Goal: Information Seeking & Learning: Learn about a topic

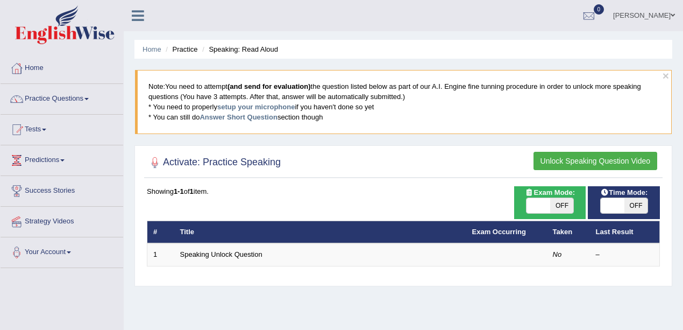
click at [592, 162] on button "Unlock Speaking Question Video" at bounding box center [596, 161] width 124 height 18
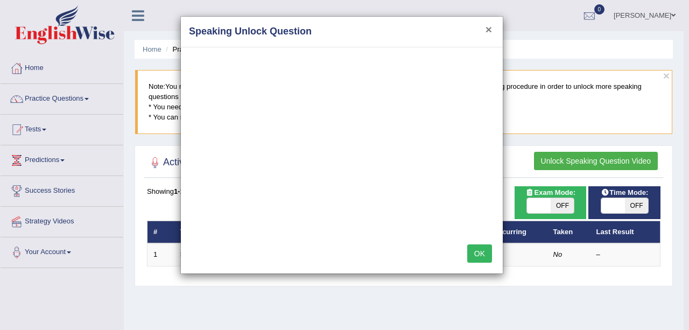
click at [485, 28] on button "×" at bounding box center [488, 29] width 6 height 11
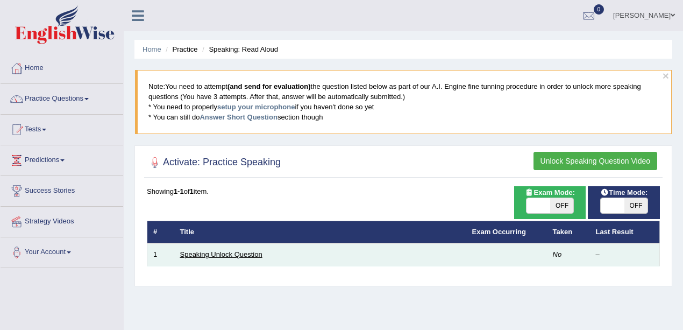
click at [259, 256] on link "Speaking Unlock Question" at bounding box center [221, 254] width 82 height 8
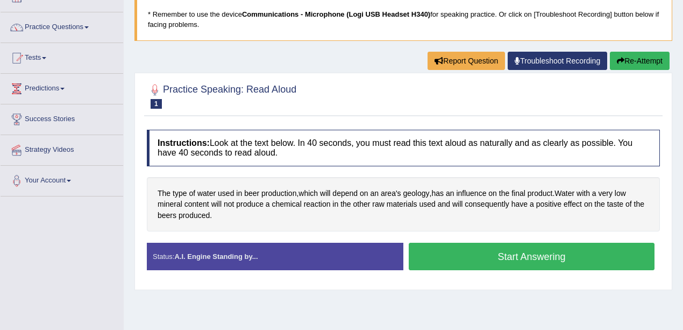
click at [485, 251] on button "Start Answering" at bounding box center [532, 256] width 246 height 27
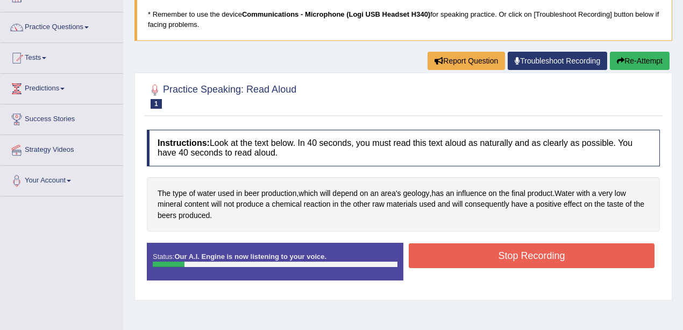
click at [516, 256] on button "Stop Recording" at bounding box center [532, 255] width 246 height 25
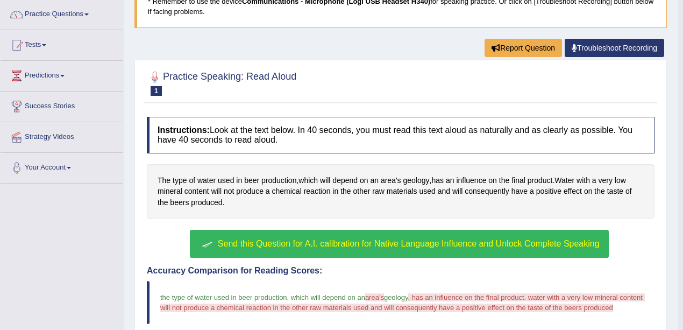
scroll to position [108, 0]
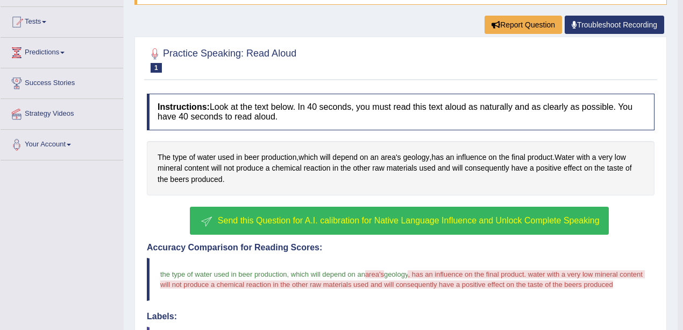
click at [413, 224] on button "Send this Question for A.I. calibration for Native Language Influence and Unloc…" at bounding box center [399, 221] width 418 height 28
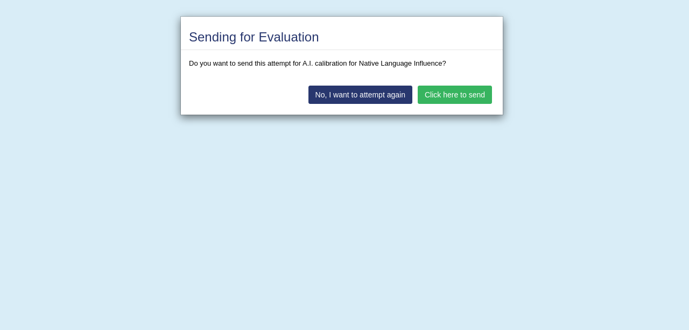
click at [483, 93] on button "Click here to send" at bounding box center [454, 95] width 74 height 18
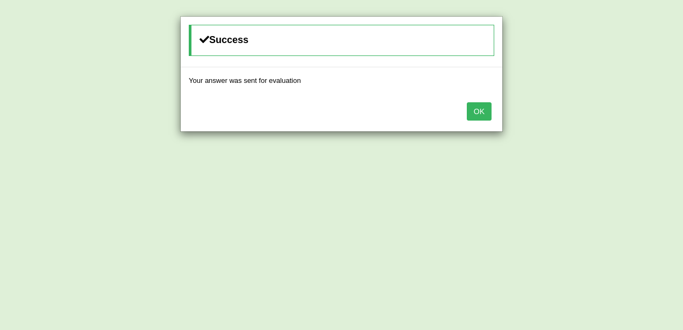
click at [480, 108] on button "OK" at bounding box center [479, 111] width 25 height 18
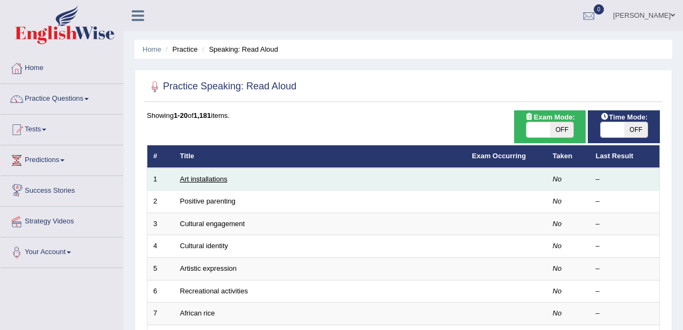
click at [202, 178] on link "Art installations" at bounding box center [203, 179] width 47 height 8
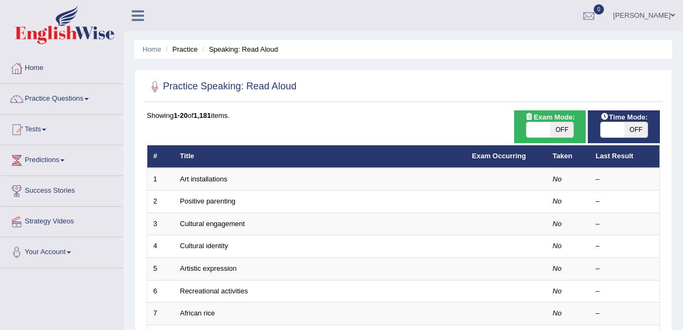
click at [633, 126] on span "OFF" at bounding box center [637, 129] width 24 height 15
checkbox input "true"
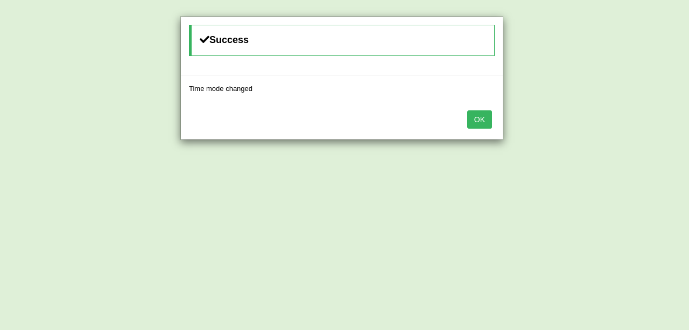
drag, startPoint x: 486, startPoint y: 119, endPoint x: 479, endPoint y: 120, distance: 7.1
click at [486, 120] on button "OK" at bounding box center [479, 119] width 25 height 18
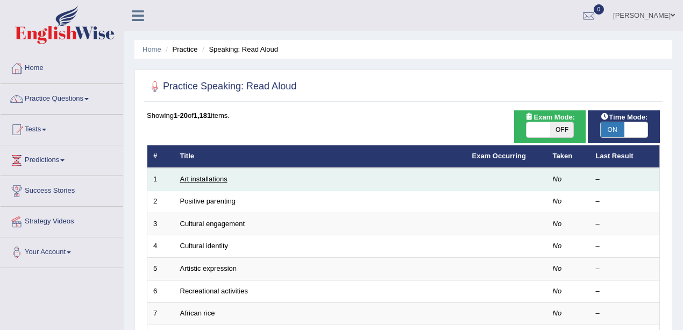
click at [208, 175] on link "Art installations" at bounding box center [203, 179] width 47 height 8
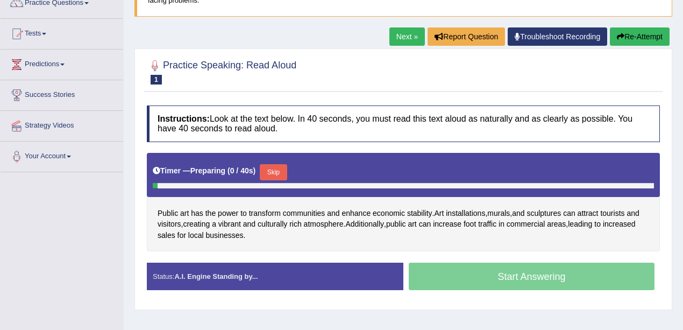
scroll to position [108, 0]
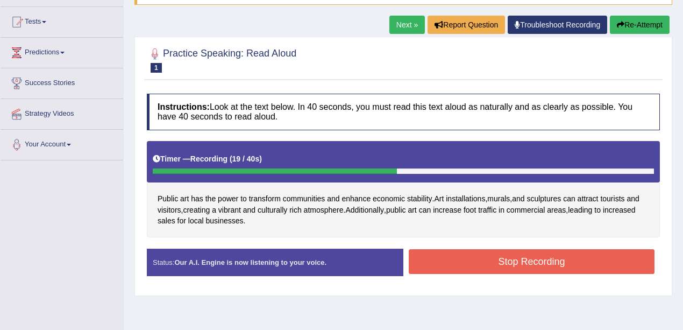
click at [595, 253] on button "Stop Recording" at bounding box center [532, 261] width 246 height 25
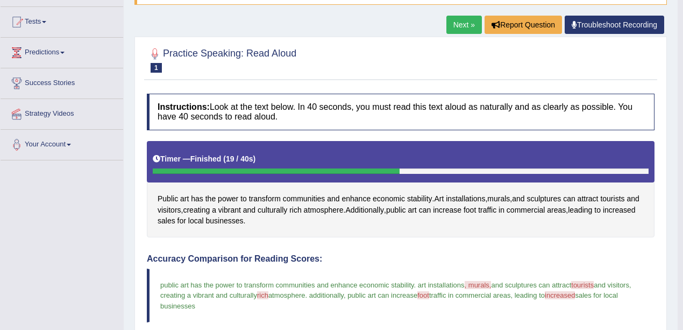
click at [465, 24] on link "Next »" at bounding box center [464, 25] width 36 height 18
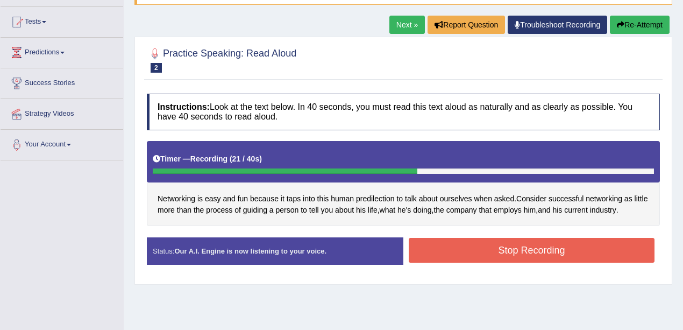
click at [585, 244] on button "Stop Recording" at bounding box center [532, 250] width 246 height 25
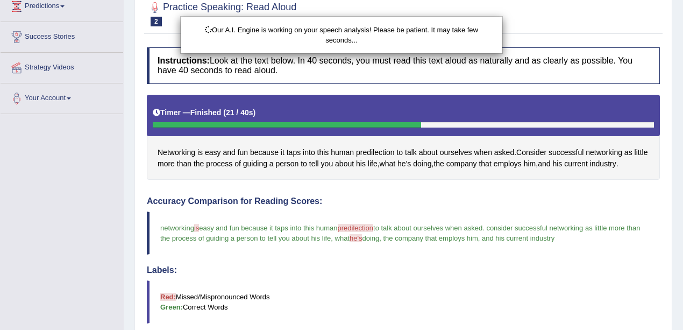
scroll to position [215, 0]
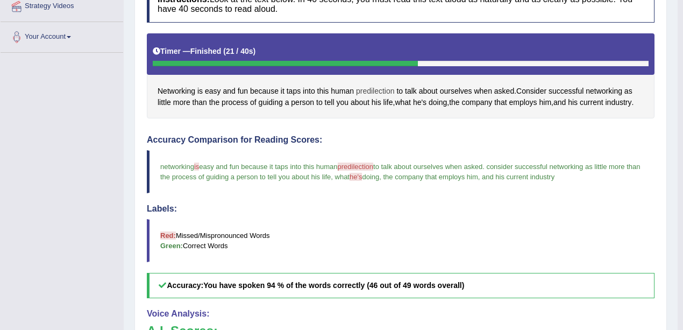
click at [377, 86] on span "predilection" at bounding box center [375, 91] width 39 height 11
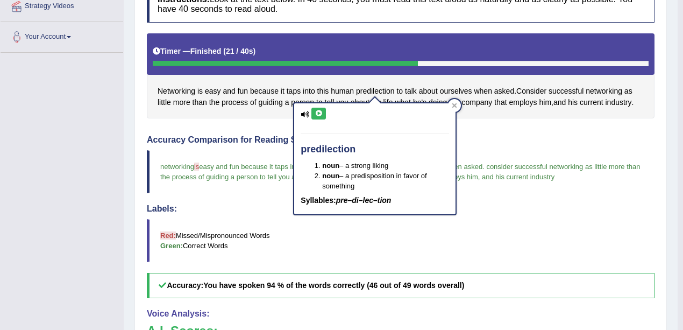
click at [311, 110] on button at bounding box center [318, 114] width 15 height 12
click at [321, 114] on icon at bounding box center [319, 113] width 8 height 6
click at [515, 126] on div "Instructions: Look at the text below. In 40 seconds, you must read this text al…" at bounding box center [400, 306] width 513 height 650
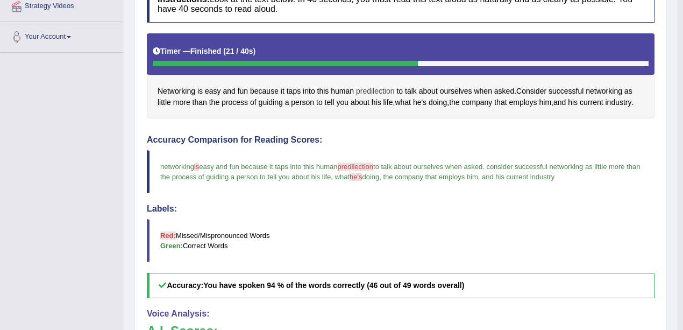
click at [377, 88] on span "predilection" at bounding box center [375, 91] width 39 height 11
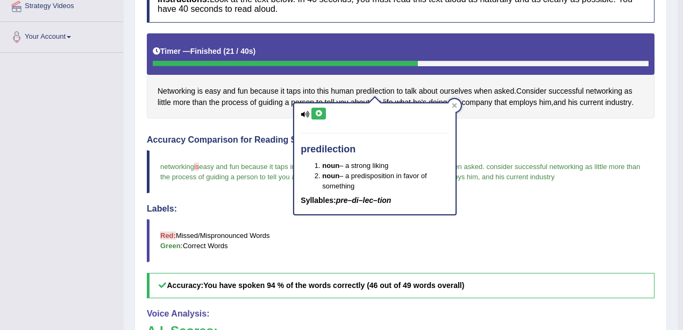
click at [315, 115] on icon at bounding box center [319, 113] width 8 height 6
click at [385, 230] on blockquote "Red: Missed/Mispronounced Words Green: Correct Words" at bounding box center [401, 240] width 508 height 43
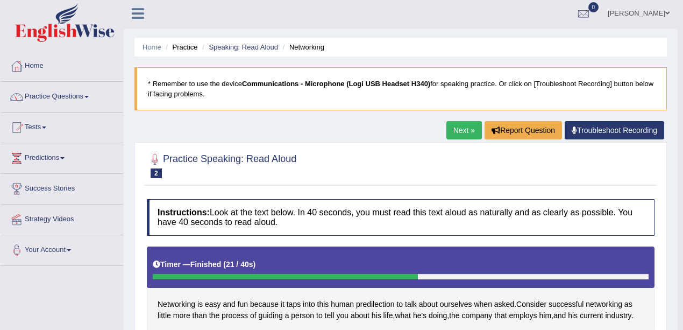
scroll to position [0, 0]
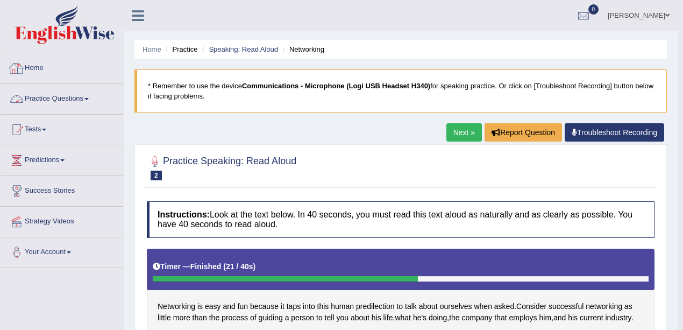
click at [46, 106] on link "Practice Questions" at bounding box center [62, 97] width 123 height 27
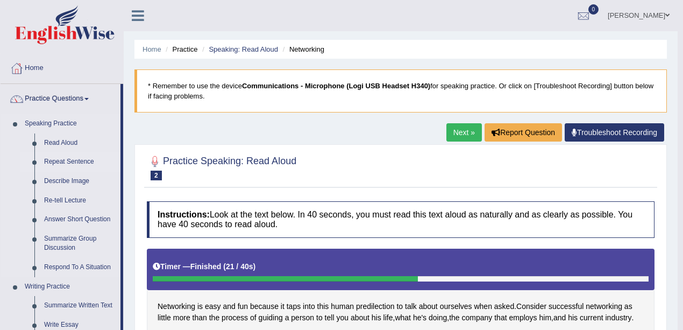
click at [68, 160] on link "Repeat Sentence" at bounding box center [79, 161] width 81 height 19
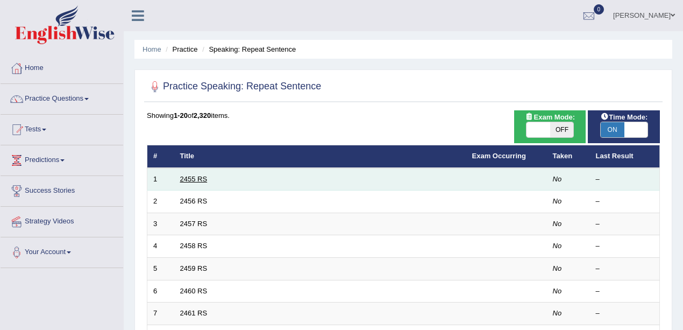
click at [197, 176] on link "2455 RS" at bounding box center [193, 179] width 27 height 8
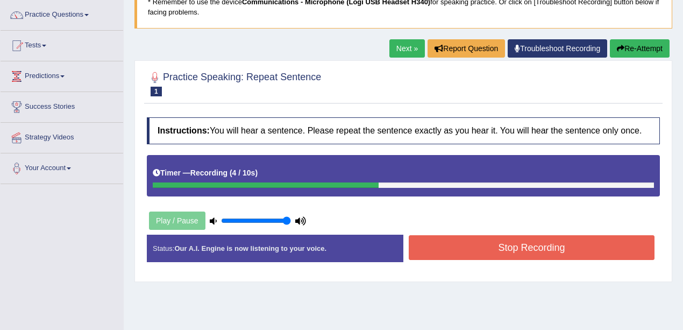
scroll to position [72, 0]
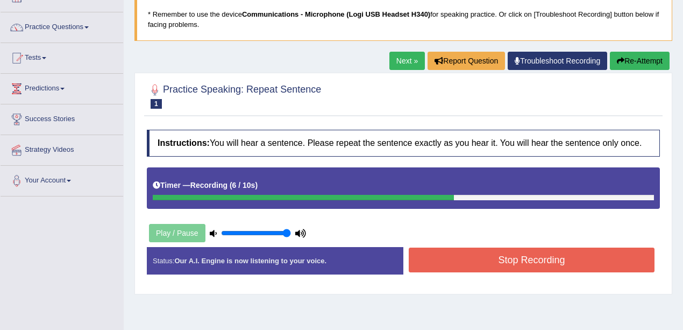
click at [654, 61] on button "Re-Attempt" at bounding box center [640, 61] width 60 height 18
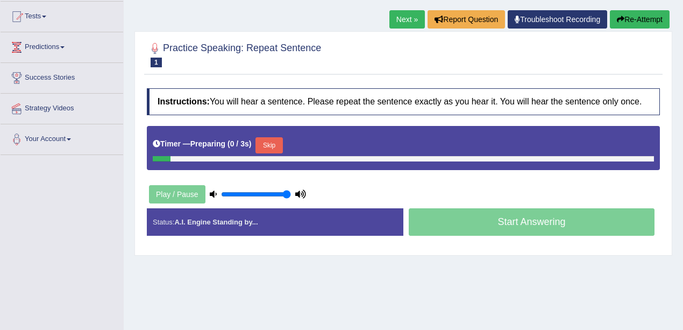
scroll to position [179, 0]
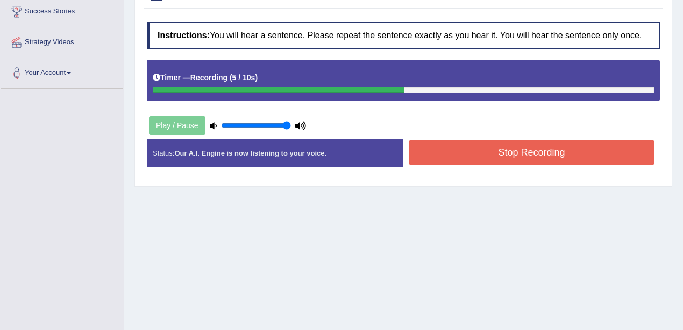
click at [476, 149] on button "Stop Recording" at bounding box center [532, 152] width 246 height 25
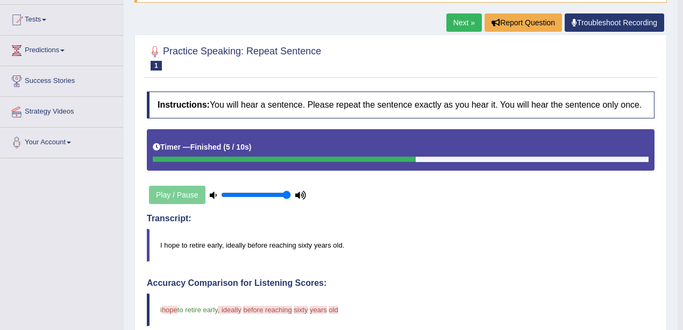
scroll to position [36, 0]
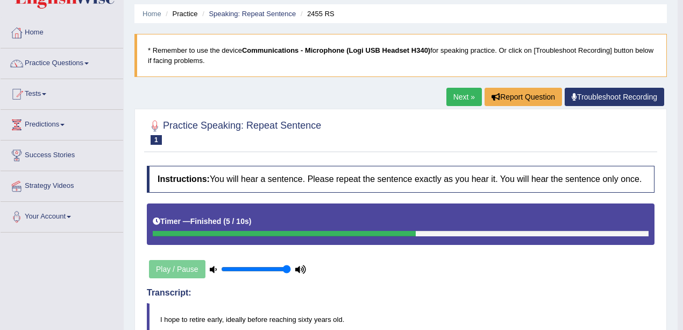
click at [462, 96] on link "Next »" at bounding box center [464, 97] width 36 height 18
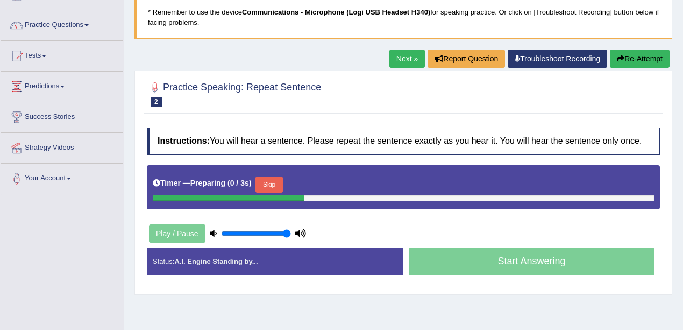
scroll to position [179, 0]
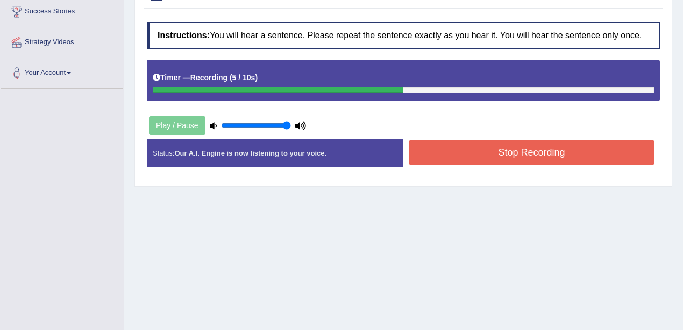
click at [476, 166] on div "Status: Our A.I. Engine is now listening to your voice. Start Answering Stop Re…" at bounding box center [403, 158] width 513 height 38
click at [479, 160] on button "Stop Recording" at bounding box center [532, 152] width 246 height 25
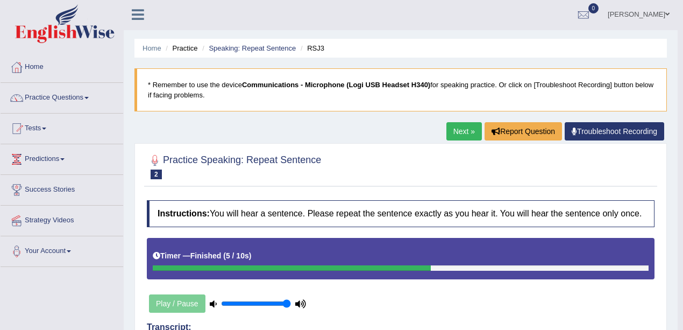
scroll to position [0, 0]
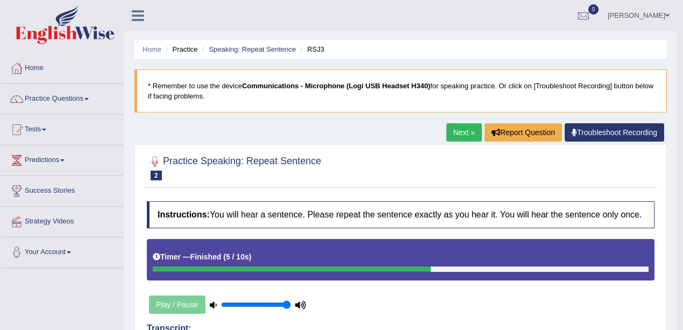
click at [463, 137] on link "Next »" at bounding box center [464, 132] width 36 height 18
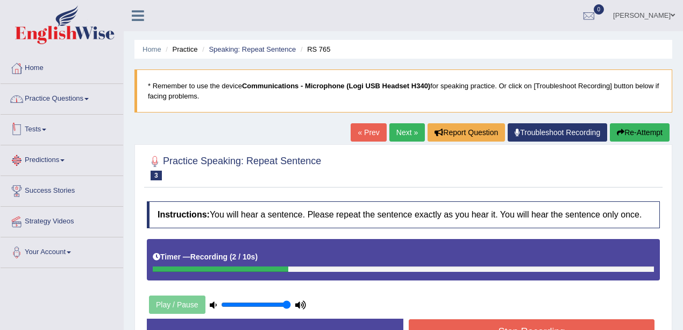
click at [63, 100] on link "Practice Questions" at bounding box center [62, 97] width 123 height 27
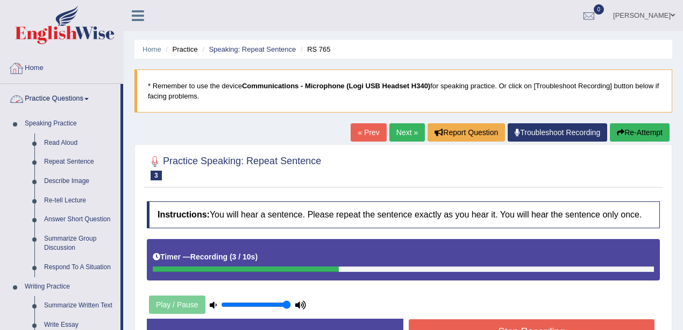
click at [28, 72] on link "Home" at bounding box center [62, 66] width 123 height 27
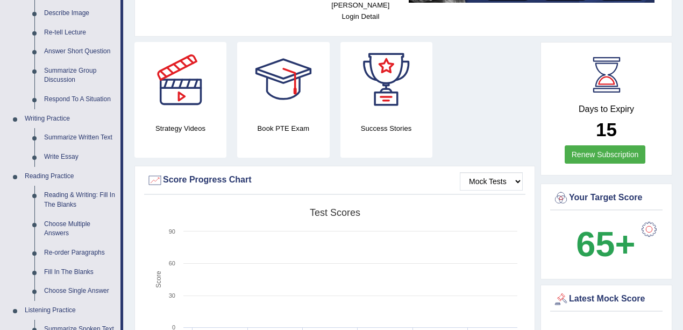
scroll to position [179, 0]
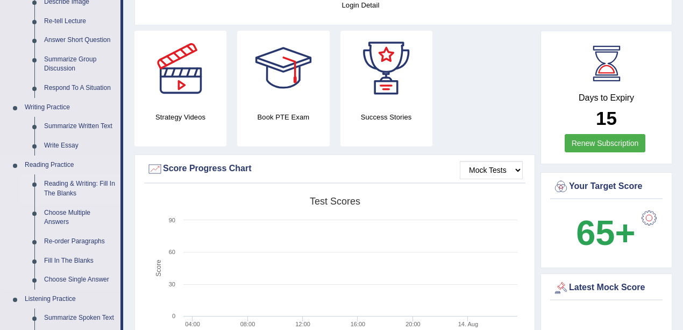
click at [62, 193] on link "Reading & Writing: Fill In The Blanks" at bounding box center [79, 188] width 81 height 29
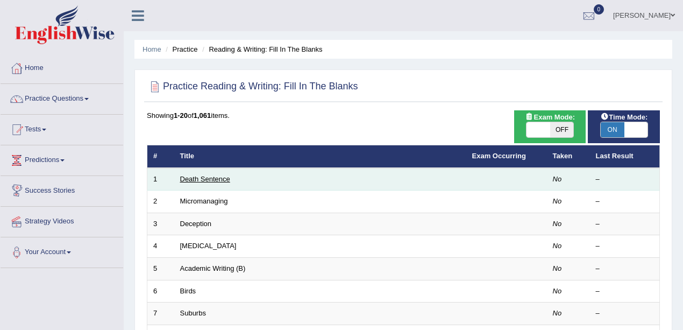
click at [203, 176] on link "Death Sentence" at bounding box center [205, 179] width 50 height 8
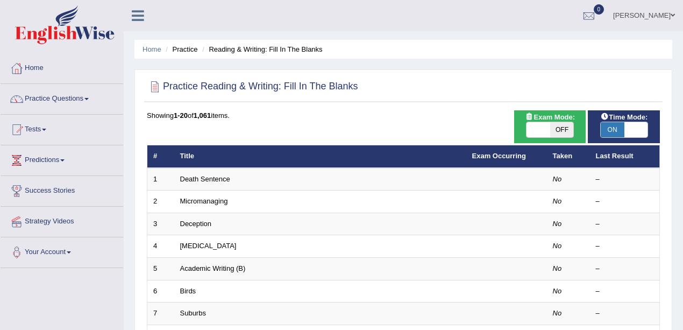
click at [636, 122] on span at bounding box center [637, 129] width 24 height 15
checkbox input "false"
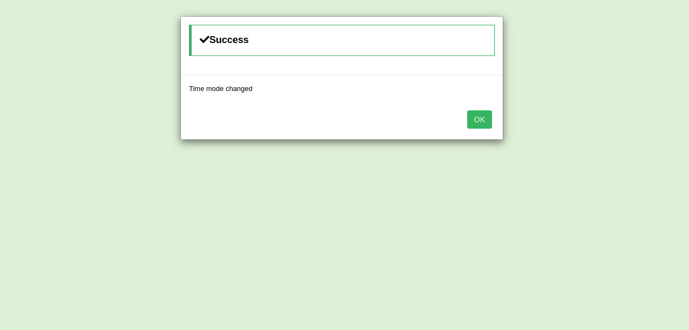
click at [483, 122] on button "OK" at bounding box center [479, 119] width 25 height 18
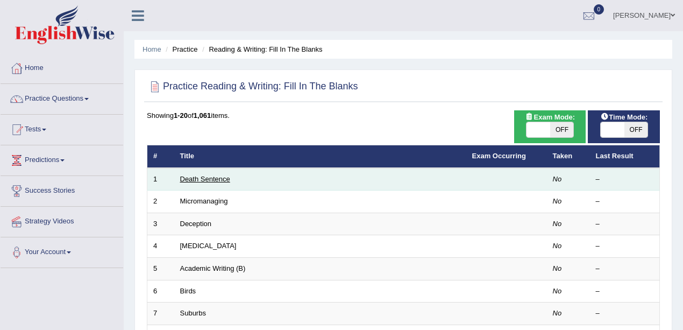
click at [214, 175] on link "Death Sentence" at bounding box center [205, 179] width 50 height 8
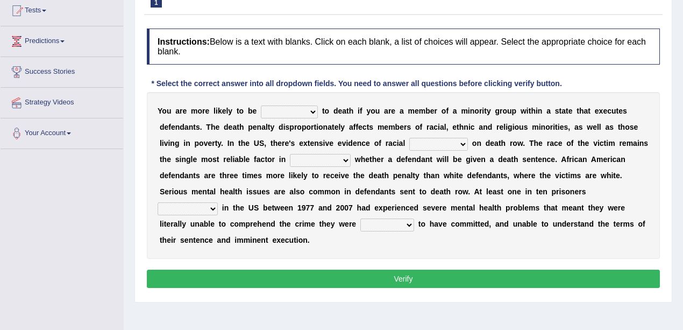
scroll to position [108, 0]
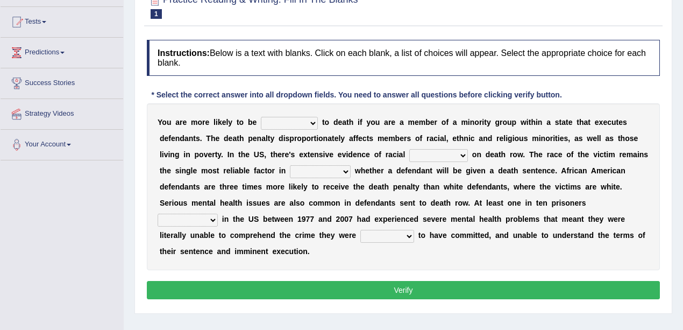
click at [313, 122] on select "penalized blamed complained sentenced" at bounding box center [289, 123] width 57 height 13
click at [472, 126] on div "Y o u a r e m o r e l i k e l y t o b e penalized blamed complained sentenced t…" at bounding box center [403, 186] width 513 height 167
click at [306, 123] on select "penalized blamed complained sentenced" at bounding box center [289, 123] width 57 height 13
select select "sentenced"
click at [261, 117] on select "penalized blamed complained sentenced" at bounding box center [289, 123] width 57 height 13
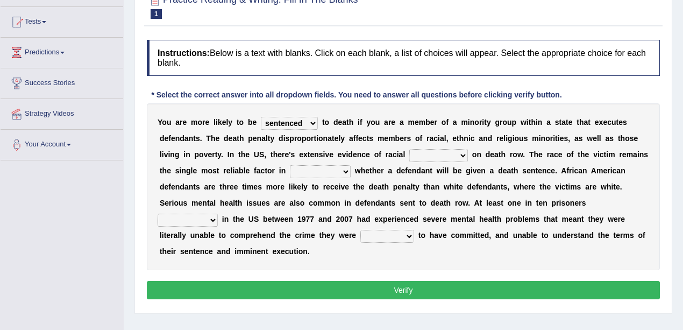
click at [461, 154] on select "bias equality appearance background" at bounding box center [438, 155] width 59 height 13
select select "bias"
click at [409, 149] on select "bias equality appearance background" at bounding box center [438, 155] width 59 height 13
click at [349, 172] on select "determining adjoining undermining examining" at bounding box center [320, 171] width 61 height 13
select select "determining"
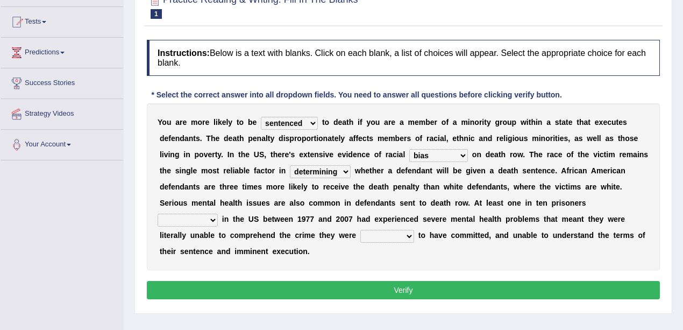
click at [290, 165] on select "determining adjoining undermining examining" at bounding box center [320, 171] width 61 height 13
click at [218, 214] on select "electrocuted persecuted executed captured" at bounding box center [188, 220] width 60 height 13
select select "electrocuted"
click at [218, 214] on select "electrocuted persecuted executed captured" at bounding box center [188, 220] width 60 height 13
click at [360, 233] on select "alleged acclaimed persuaded claimed" at bounding box center [387, 236] width 54 height 13
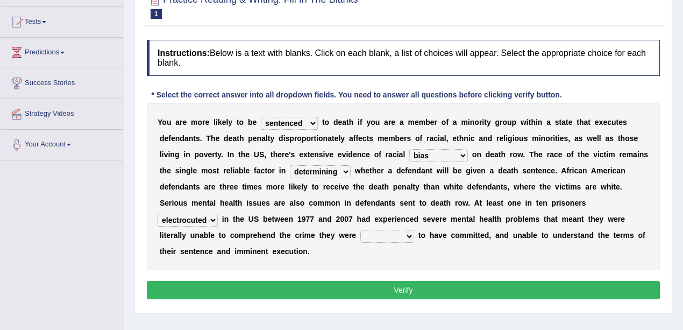
select select "claimed"
click at [360, 230] on select "alleged acclaimed persuaded claimed" at bounding box center [387, 236] width 54 height 13
click at [464, 282] on button "Verify" at bounding box center [403, 290] width 513 height 18
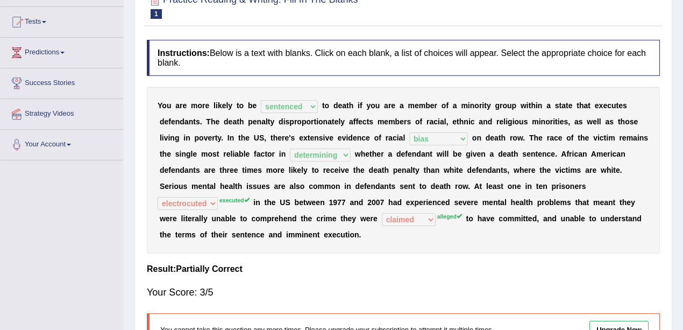
scroll to position [0, 0]
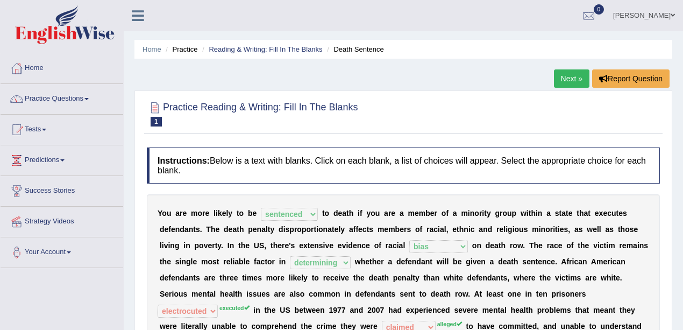
click at [563, 83] on link "Next »" at bounding box center [572, 78] width 36 height 18
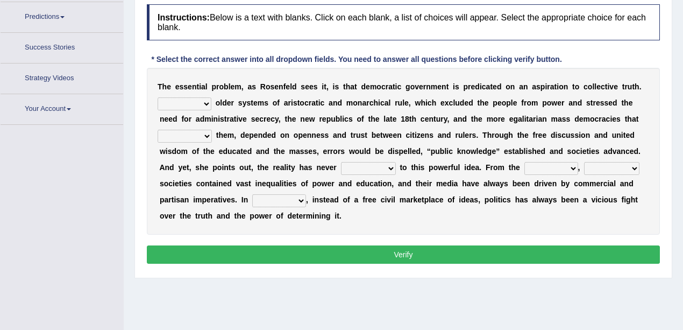
scroll to position [161, 0]
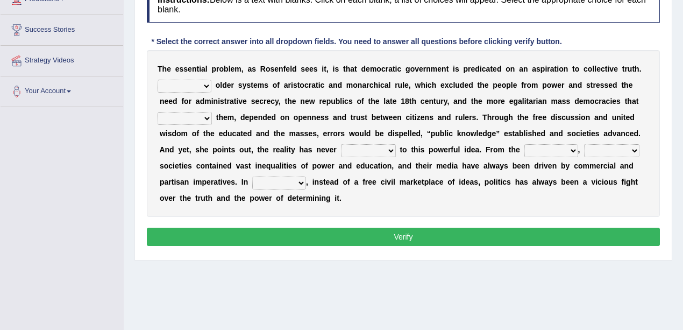
click at [204, 80] on select "Like Unlike Likely Safely" at bounding box center [185, 86] width 54 height 13
select select "Like"
click at [158, 80] on select "Like Unlike Likely Safely" at bounding box center [185, 86] width 54 height 13
click at [188, 115] on select "readed grated succeeded printed" at bounding box center [185, 118] width 54 height 13
select select "succeeded"
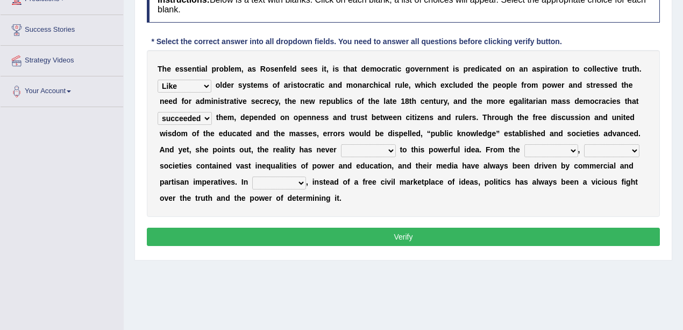
click at [158, 112] on select "readed grated succeeded printed" at bounding box center [185, 118] width 54 height 13
click at [372, 151] on select "saved up stood up brought up lived up" at bounding box center [368, 150] width 55 height 13
select select "saved up"
click at [341, 144] on select "saved up stood up brought up lived up" at bounding box center [368, 150] width 55 height 13
click at [574, 147] on select "outset ranged stood caught" at bounding box center [551, 150] width 54 height 13
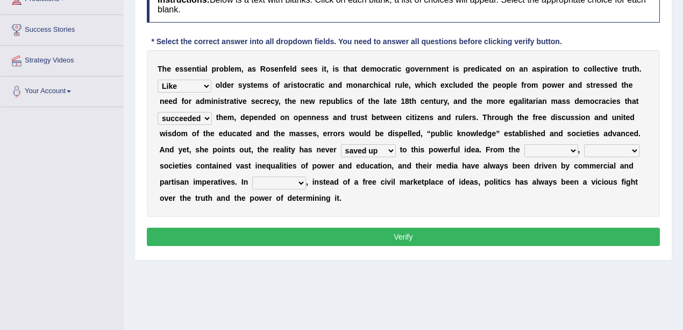
click at [609, 146] on select "freedom democratic media stilled" at bounding box center [611, 150] width 55 height 13
select select "democratic"
click at [584, 144] on select "freedom democratic media stilled" at bounding box center [611, 150] width 55 height 13
click at [552, 147] on select "outset ranged stood caught" at bounding box center [551, 150] width 54 height 13
select select "outset"
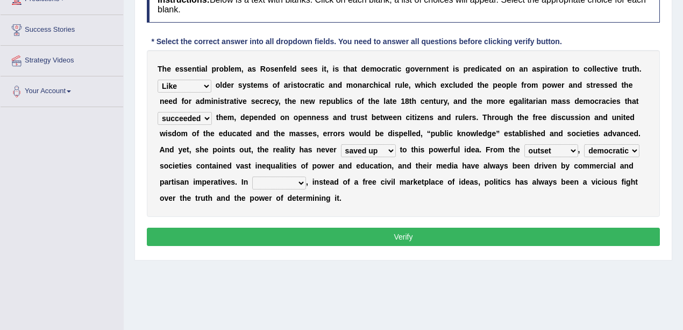
click at [524, 144] on select "outset ranged stood caught" at bounding box center [551, 150] width 54 height 13
click at [271, 185] on select "power practice ideas fought" at bounding box center [279, 182] width 54 height 13
select select "power"
click at [252, 176] on select "power practice ideas fought" at bounding box center [279, 182] width 54 height 13
click at [448, 242] on button "Verify" at bounding box center [403, 237] width 513 height 18
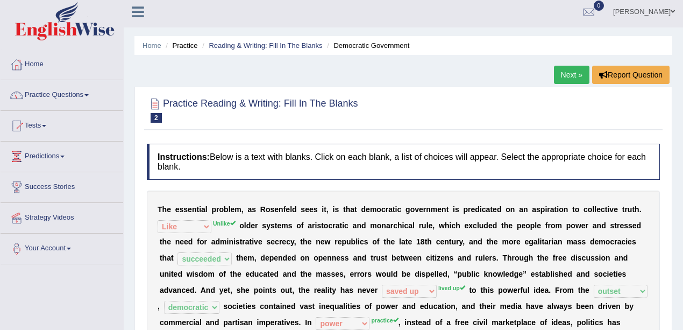
scroll to position [0, 0]
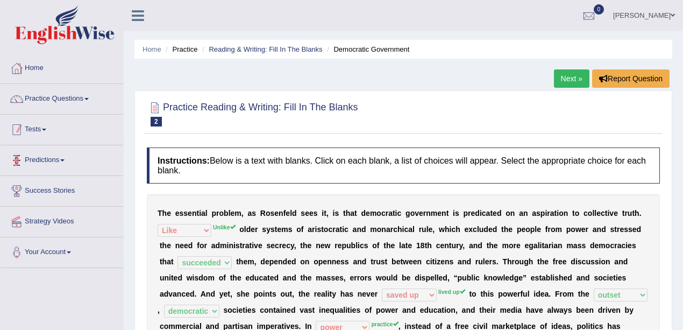
click at [59, 89] on link "Practice Questions" at bounding box center [62, 97] width 123 height 27
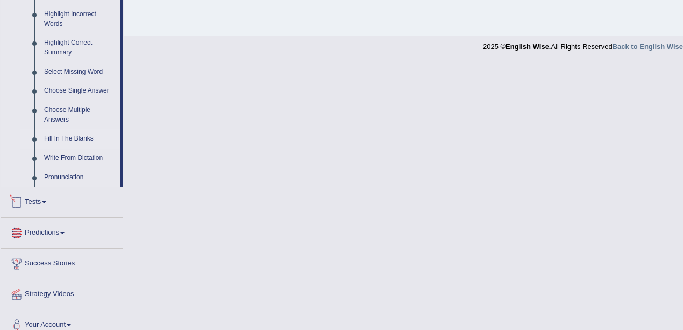
click at [79, 137] on link "Fill In The Blanks" at bounding box center [79, 138] width 81 height 19
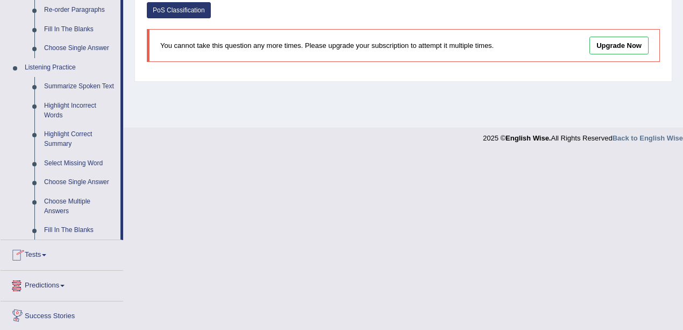
scroll to position [361, 0]
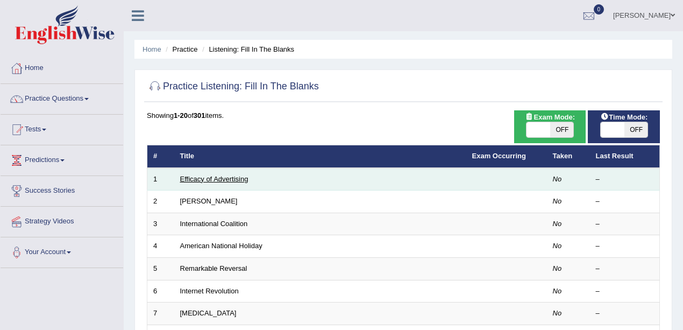
click at [204, 176] on link "Efficacy of Advertising" at bounding box center [214, 179] width 68 height 8
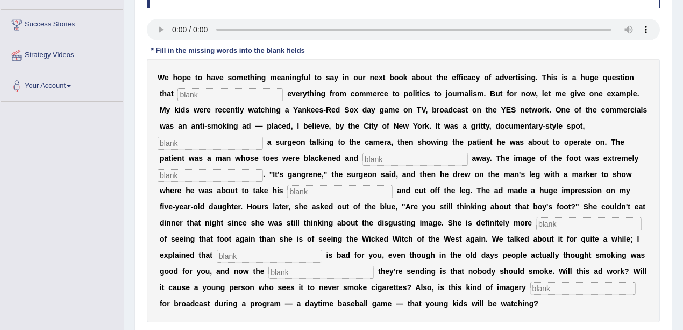
scroll to position [179, 0]
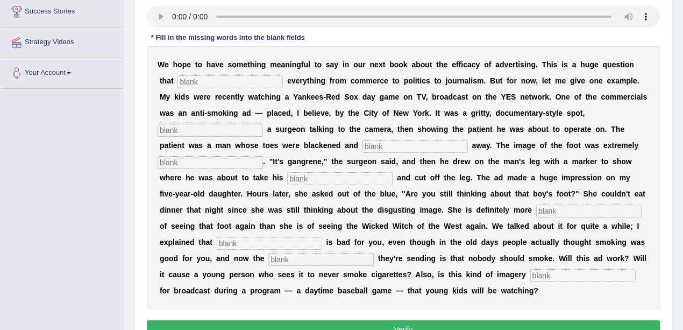
click at [246, 78] on input "text" at bounding box center [230, 81] width 105 height 13
type input "impacts"
click at [190, 129] on input "text" at bounding box center [210, 130] width 105 height 13
type input "featuring"
click at [379, 146] on input "text" at bounding box center [415, 146] width 105 height 13
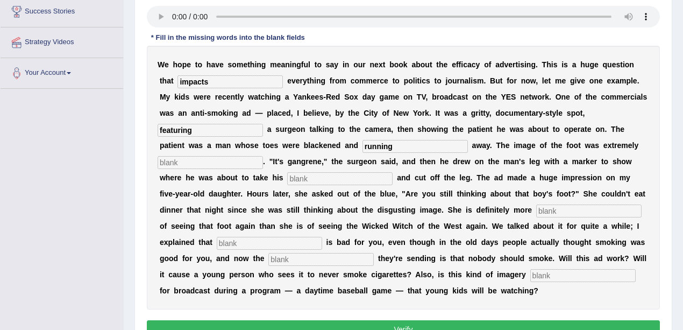
type input "running"
click at [174, 164] on input "text" at bounding box center [210, 162] width 105 height 13
type input "disgusting"
click at [570, 212] on input "text" at bounding box center [588, 210] width 105 height 13
type input "scared"
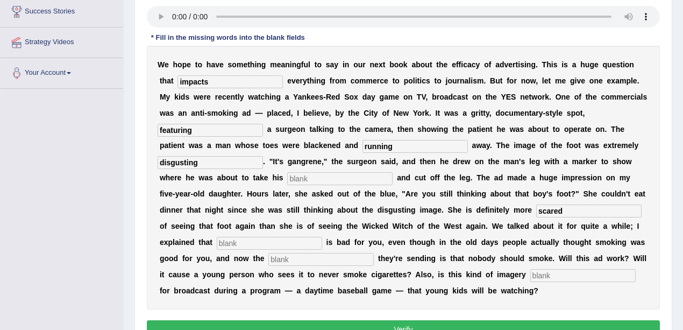
click at [279, 246] on input "text" at bounding box center [269, 243] width 105 height 13
type input "smoking"
click at [302, 264] on input "text" at bounding box center [320, 259] width 105 height 13
type input "message"
click at [548, 276] on input "text" at bounding box center [582, 275] width 105 height 13
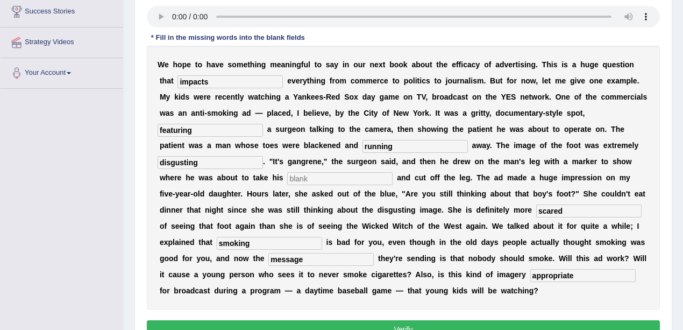
type input "appropriate"
click at [336, 178] on input "text" at bounding box center [339, 178] width 105 height 13
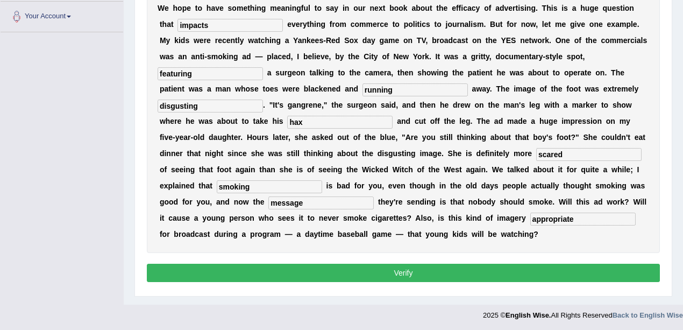
type input "hax"
click at [309, 274] on button "Verify" at bounding box center [403, 273] width 513 height 18
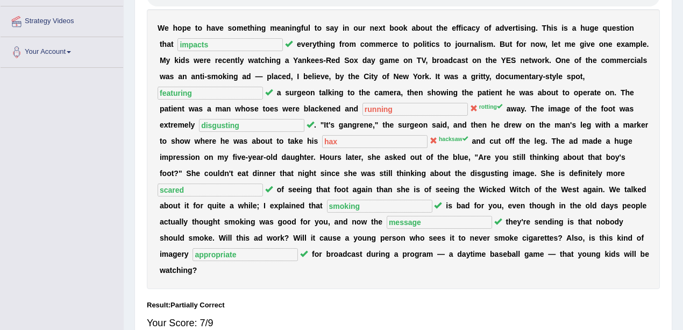
scroll to position [235, 0]
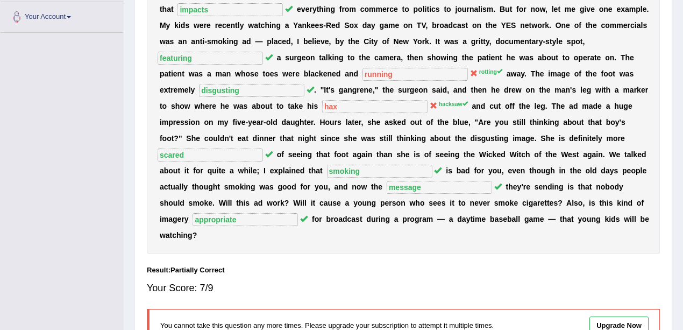
drag, startPoint x: 30, startPoint y: 145, endPoint x: 52, endPoint y: 145, distance: 22.6
click at [30, 145] on div "Toggle navigation Home Practice Questions Speaking Practice Read Aloud Repeat S…" at bounding box center [341, 78] width 683 height 626
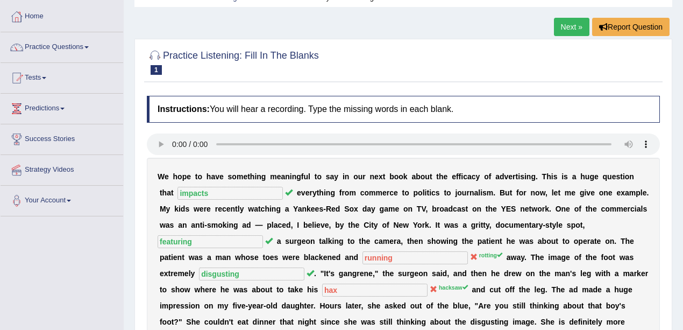
scroll to position [0, 0]
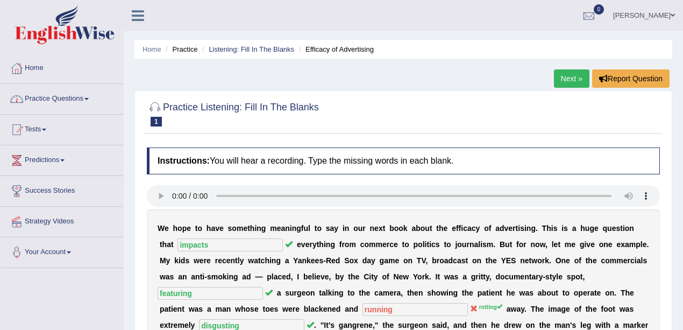
click at [63, 97] on link "Practice Questions" at bounding box center [62, 97] width 123 height 27
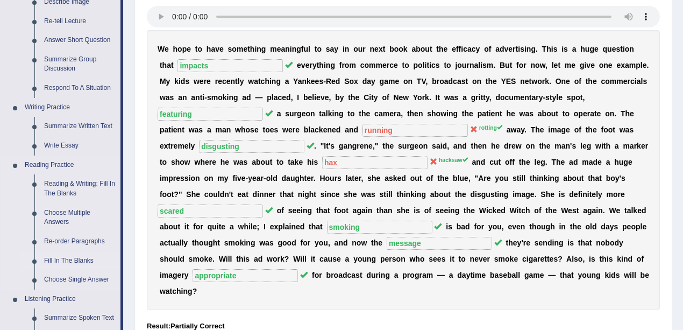
scroll to position [251, 0]
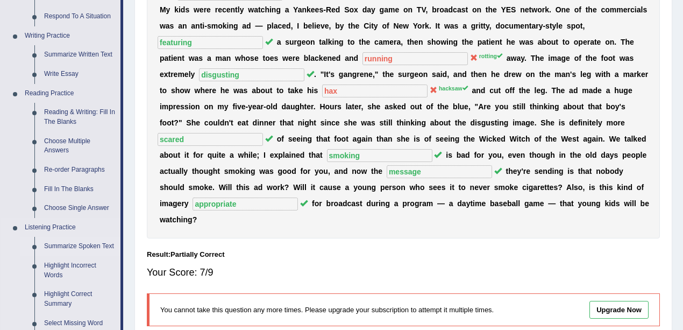
click at [81, 244] on link "Summarize Spoken Text" at bounding box center [79, 246] width 81 height 19
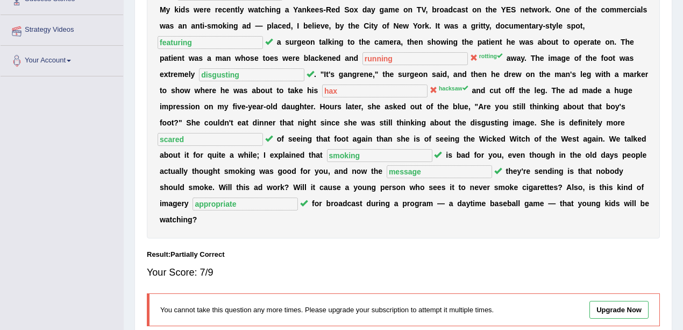
scroll to position [300, 0]
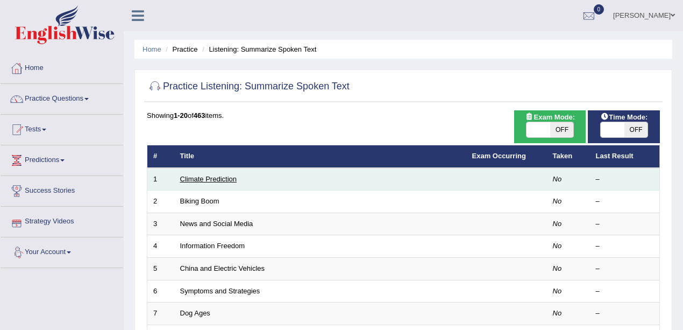
click at [223, 179] on link "Climate Prediction" at bounding box center [208, 179] width 57 height 8
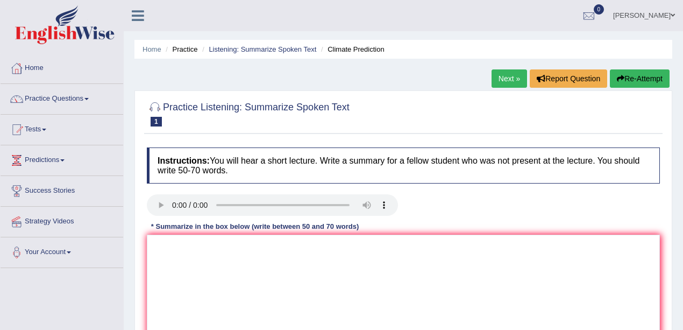
click at [520, 77] on link "Next »" at bounding box center [510, 78] width 36 height 18
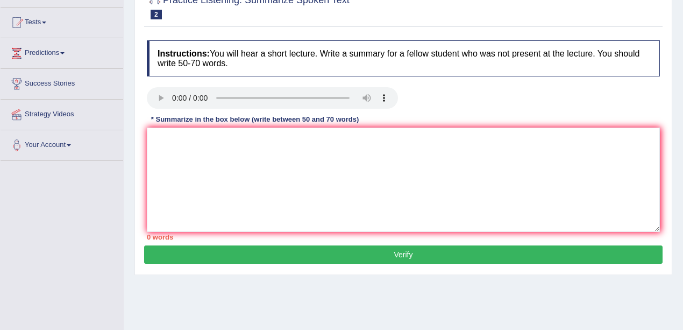
scroll to position [108, 0]
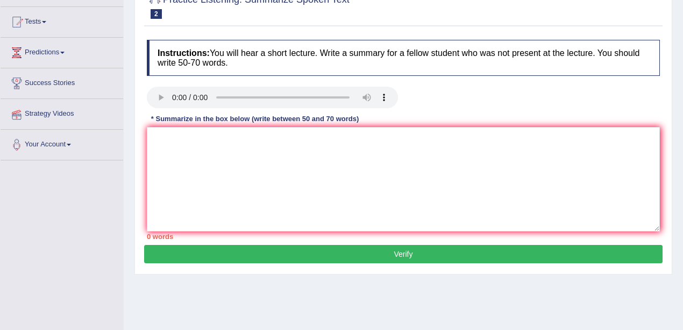
click at [53, 103] on link "Strategy Videos" at bounding box center [62, 112] width 123 height 27
click at [36, 202] on div "Toggle navigation Home Practice Questions Speaking Practice Read Aloud Repeat S…" at bounding box center [341, 171] width 683 height 559
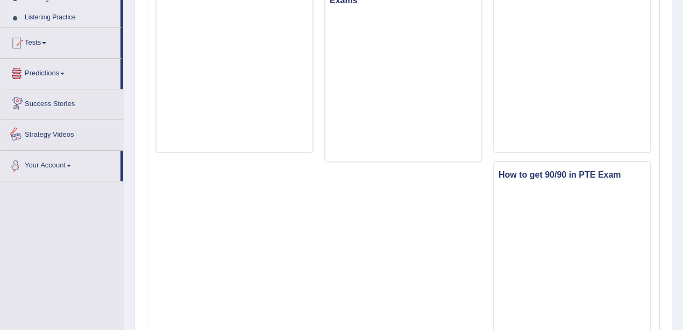
scroll to position [108, 0]
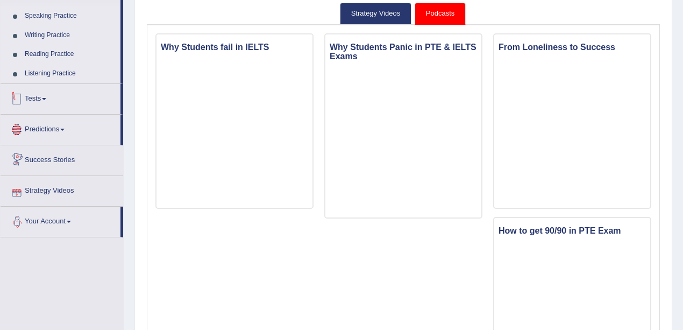
click at [58, 76] on link "Listening Practice" at bounding box center [70, 73] width 101 height 19
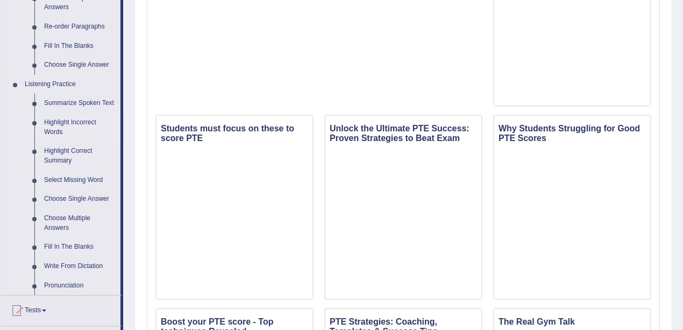
scroll to position [394, 0]
click at [65, 98] on link "Summarize Spoken Text" at bounding box center [79, 102] width 81 height 19
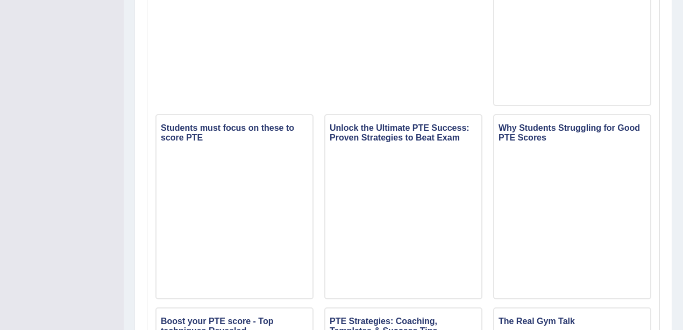
scroll to position [158, 0]
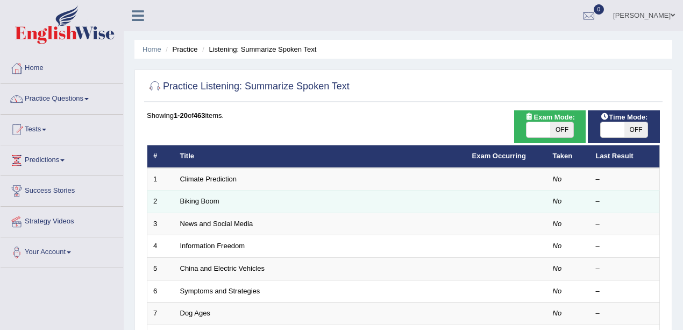
click at [188, 196] on td "Biking Boom" at bounding box center [320, 201] width 292 height 23
click at [188, 198] on link "Biking Boom" at bounding box center [199, 201] width 39 height 8
